Goal: Task Accomplishment & Management: Manage account settings

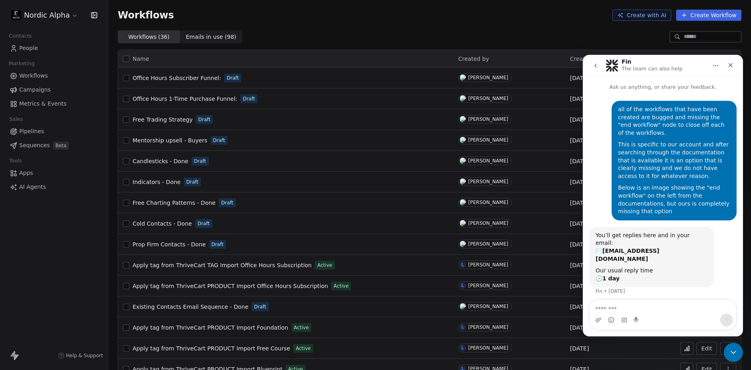
scroll to position [57, 0]
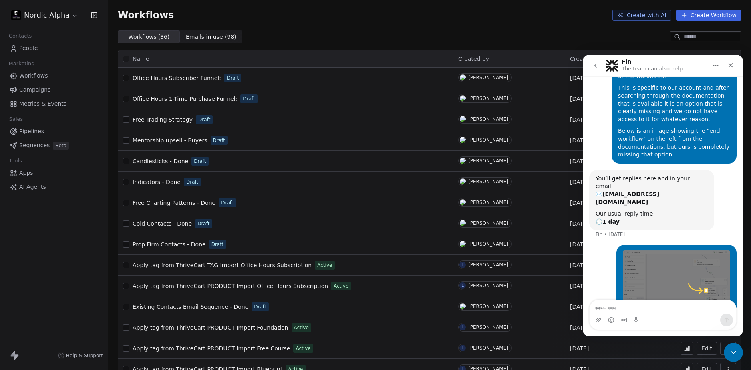
click at [390, 18] on div "Workflows Create with AI Create Workflow" at bounding box center [430, 15] width 624 height 11
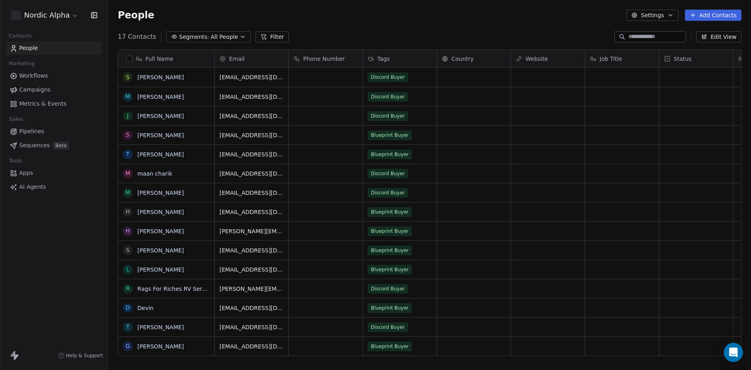
scroll to position [320, 637]
click at [733, 355] on icon "Open Intercom Messenger" at bounding box center [733, 353] width 10 height 10
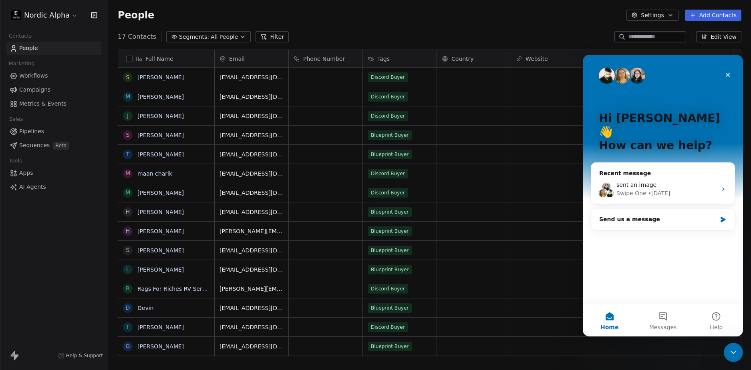
scroll to position [0, 0]
click at [671, 181] on div "sent an image" at bounding box center [666, 185] width 101 height 8
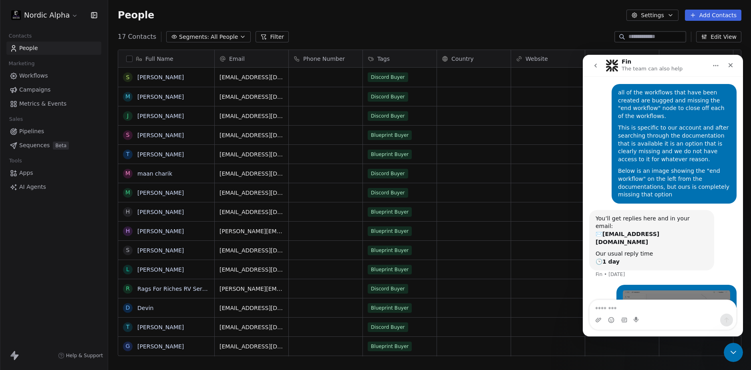
scroll to position [57, 0]
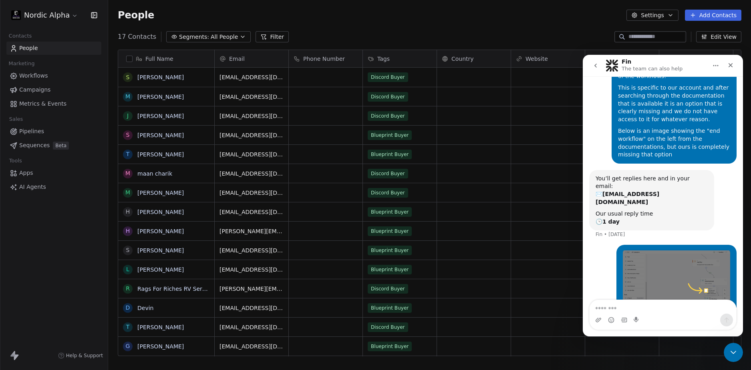
click at [447, 5] on div "People Settings Add Contacts" at bounding box center [429, 15] width 643 height 30
click at [732, 67] on icon "Close" at bounding box center [730, 65] width 4 height 4
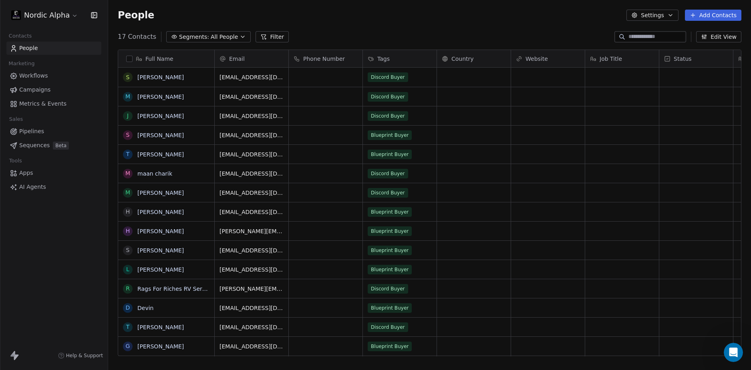
click at [383, 11] on div "People Settings Add Contacts" at bounding box center [430, 15] width 624 height 11
drag, startPoint x: 524, startPoint y: 20, endPoint x: 519, endPoint y: 23, distance: 5.6
click at [524, 20] on div "People Settings Add Contacts" at bounding box center [430, 15] width 624 height 11
